Goal: Task Accomplishment & Management: Manage account settings

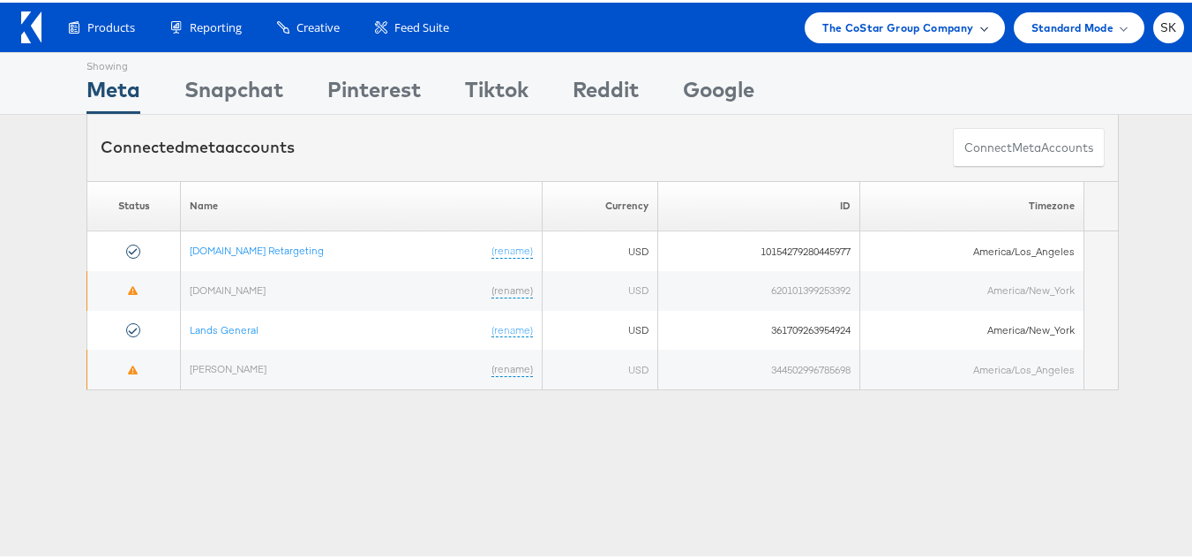
click at [957, 38] on div "The CoStar Group Company" at bounding box center [904, 25] width 199 height 31
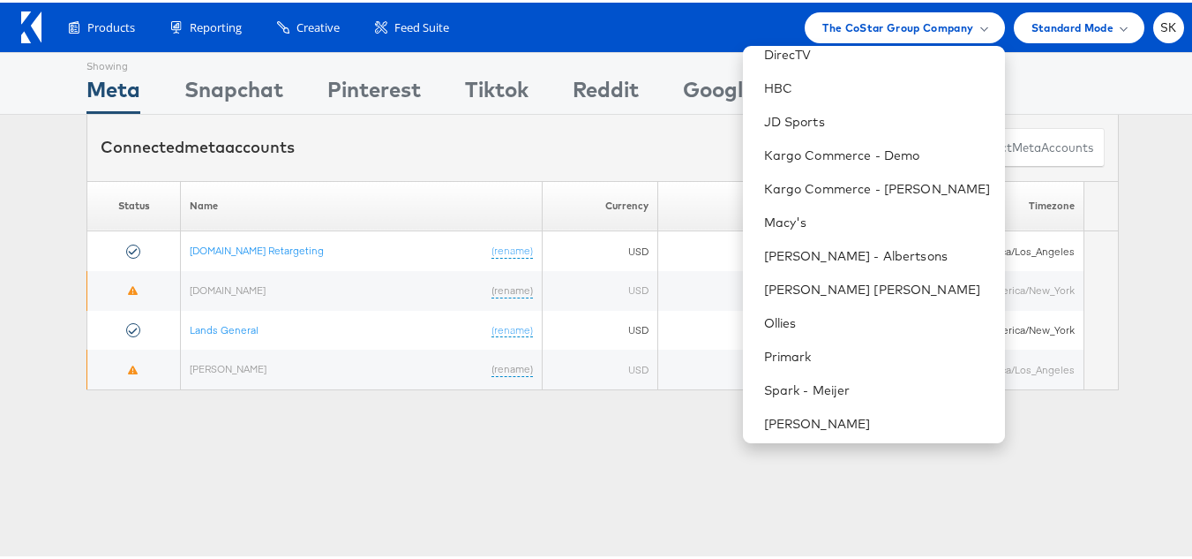
scroll to position [286, 0]
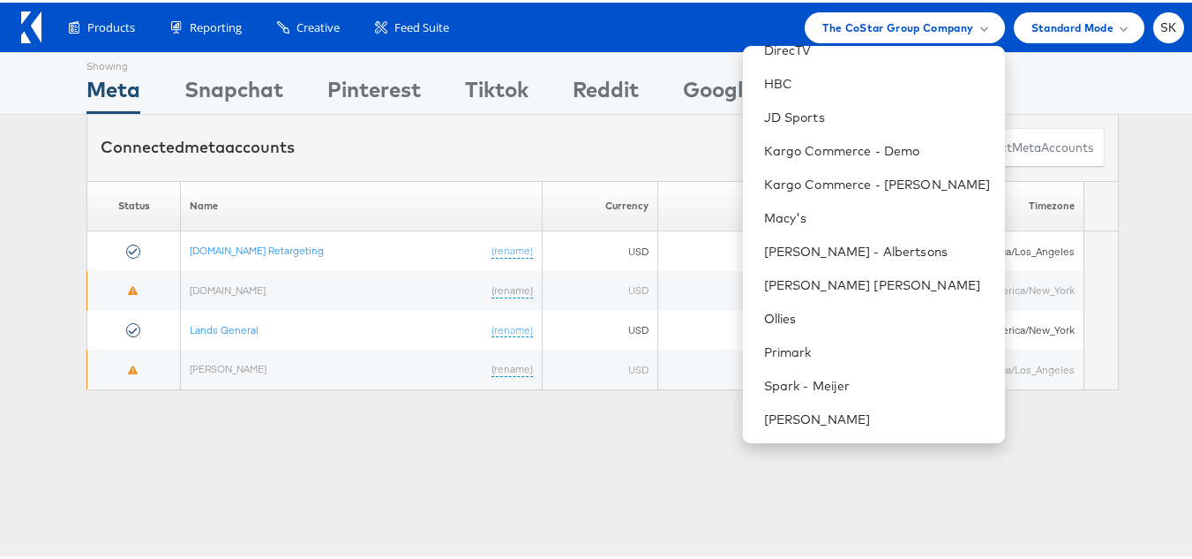
click at [0, 186] on div "Please Wait Loading Accounts .... Status Name Currency ID Timezone Apartments.c…" at bounding box center [602, 283] width 1205 height 210
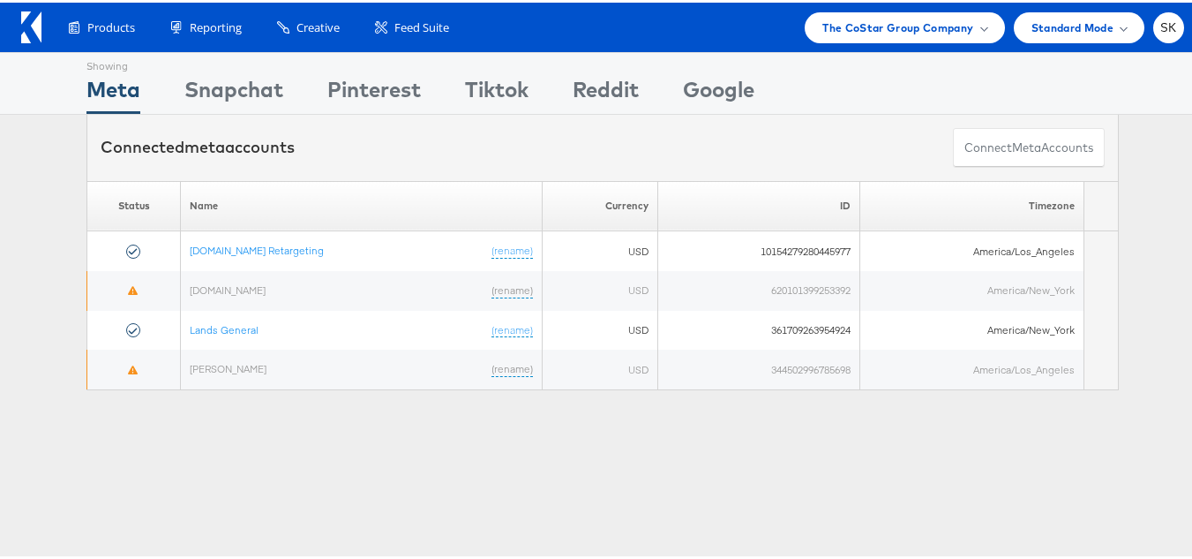
click at [1174, 22] on div "Products Product Catalogs Enhance Your Product Catalog, Map Them to Publishers,…" at bounding box center [602, 24] width 1205 height 49
click at [1160, 23] on span "SK" at bounding box center [1168, 24] width 17 height 11
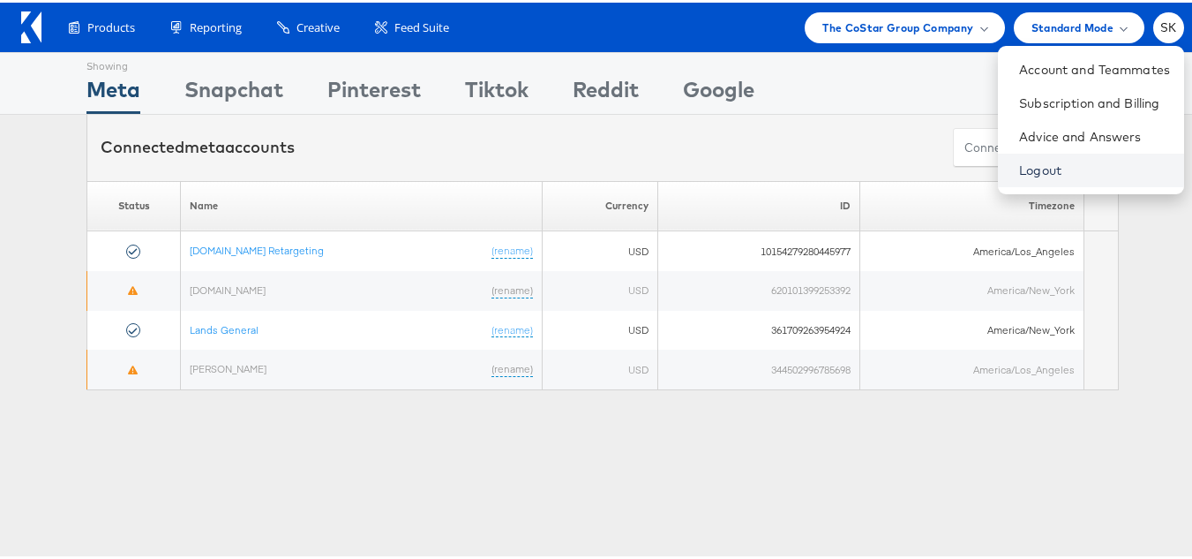
click at [1043, 161] on link "Logout" at bounding box center [1094, 168] width 151 height 18
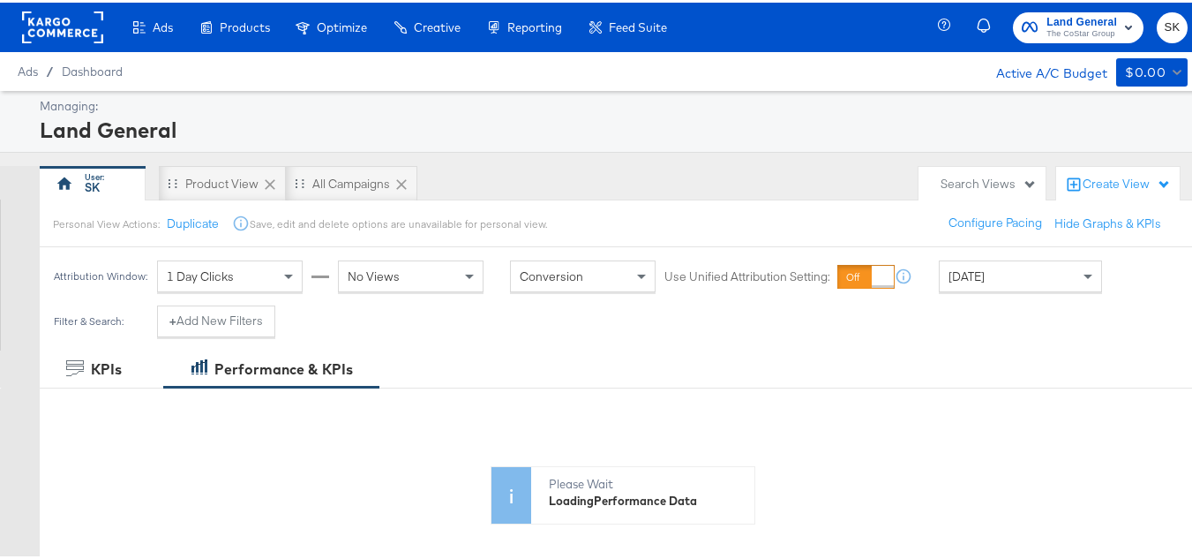
click at [1164, 22] on span "SK" at bounding box center [1172, 25] width 17 height 20
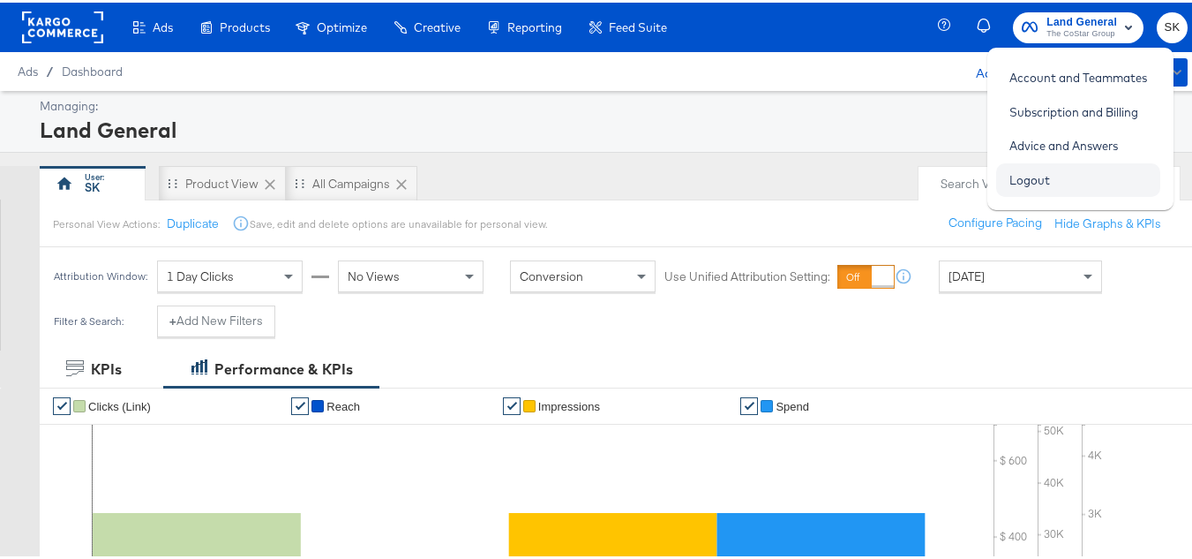
click at [1016, 182] on link "Logout" at bounding box center [1029, 177] width 67 height 32
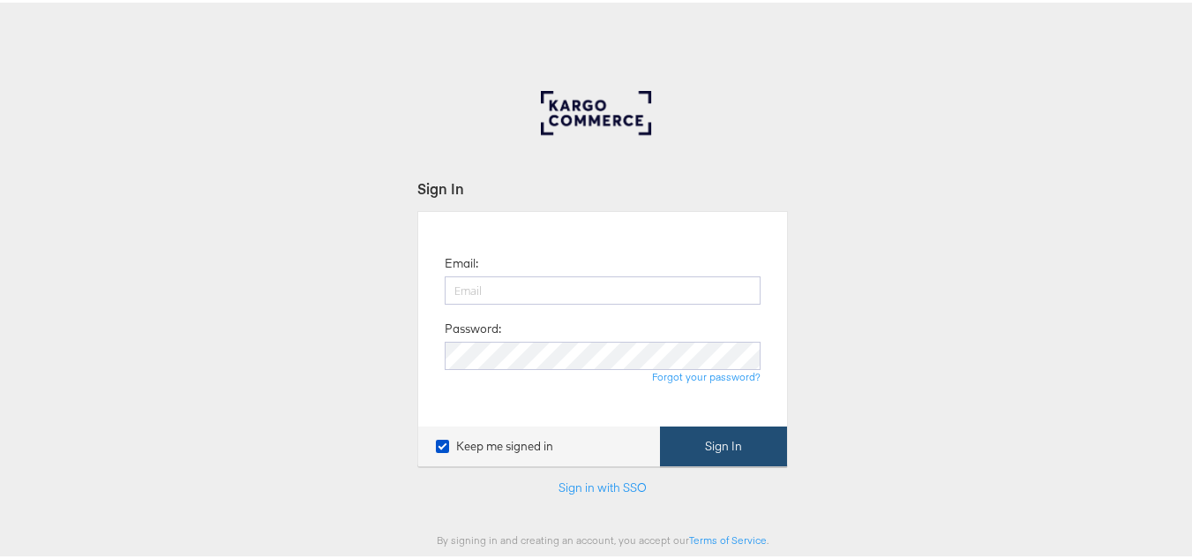
type input "[PERSON_NAME][EMAIL_ADDRESS][DOMAIN_NAME]"
click at [755, 426] on button "Sign In" at bounding box center [723, 444] width 127 height 40
